Goal: Information Seeking & Learning: Check status

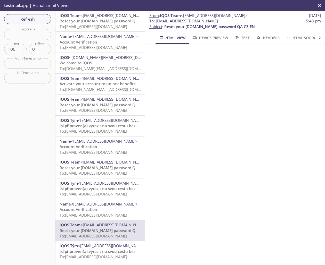
click at [209, 99] on div at bounding box center [235, 71] width 180 height 55
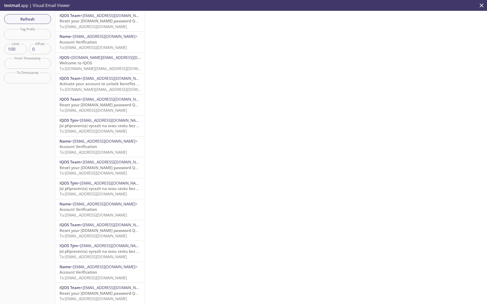
click at [207, 92] on div at bounding box center [316, 157] width 342 height 293
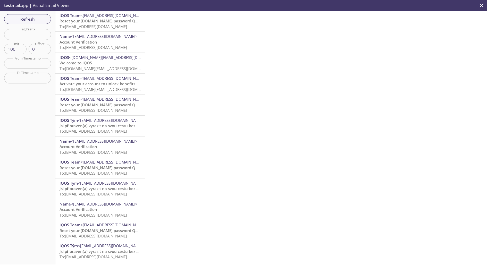
click at [195, 54] on div at bounding box center [316, 138] width 342 height 254
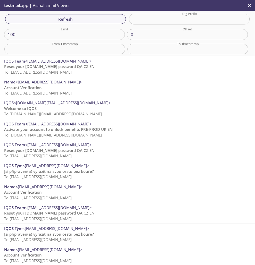
click at [146, 68] on p "Reset your IQOS.com password QA CZ EN To: dcxtesting.test3MKHl6q@inbox.testmail…" at bounding box center [127, 69] width 246 height 11
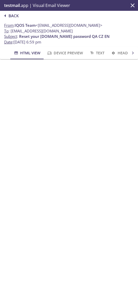
click at [10, 15] on span "Back" at bounding box center [10, 15] width 17 height 7
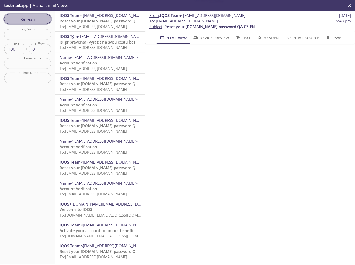
click at [37, 16] on span "Refresh" at bounding box center [27, 19] width 39 height 7
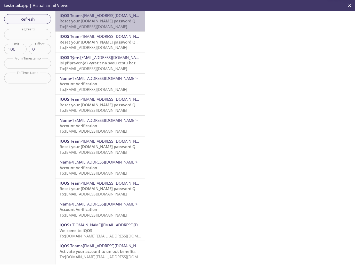
click at [105, 25] on span "To: dcxtesting.test3eWCecV@inbox.testmail.app" at bounding box center [94, 26] width 68 height 5
